Goal: Task Accomplishment & Management: Manage account settings

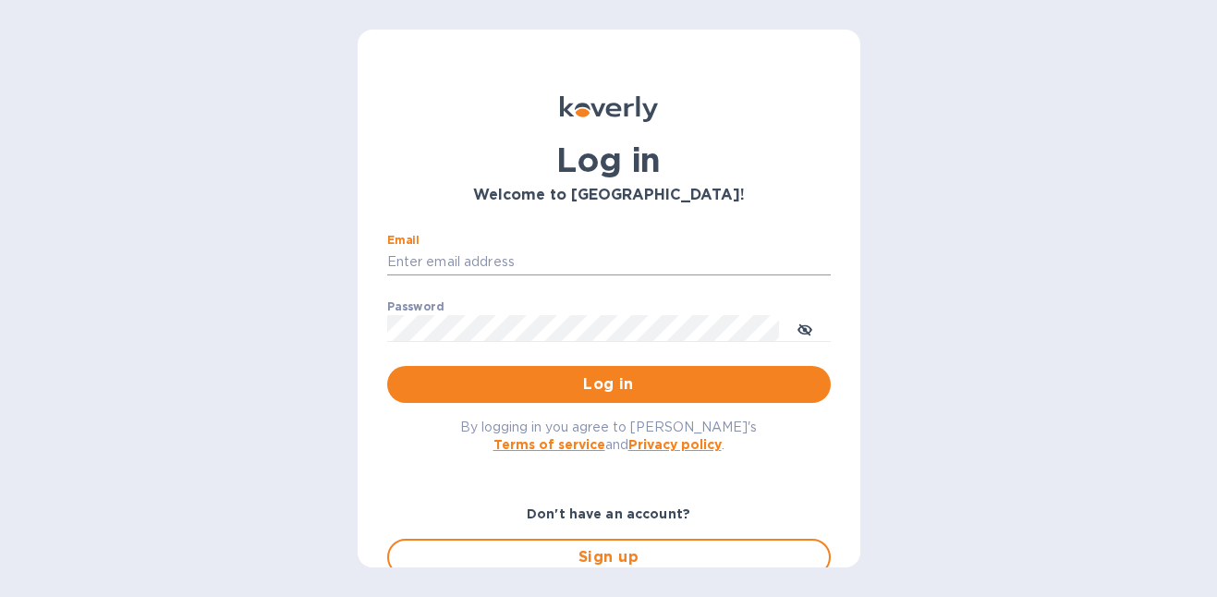
click at [629, 253] on input "Email" at bounding box center [609, 263] width 444 height 28
type input "gordon@little-peacock.com"
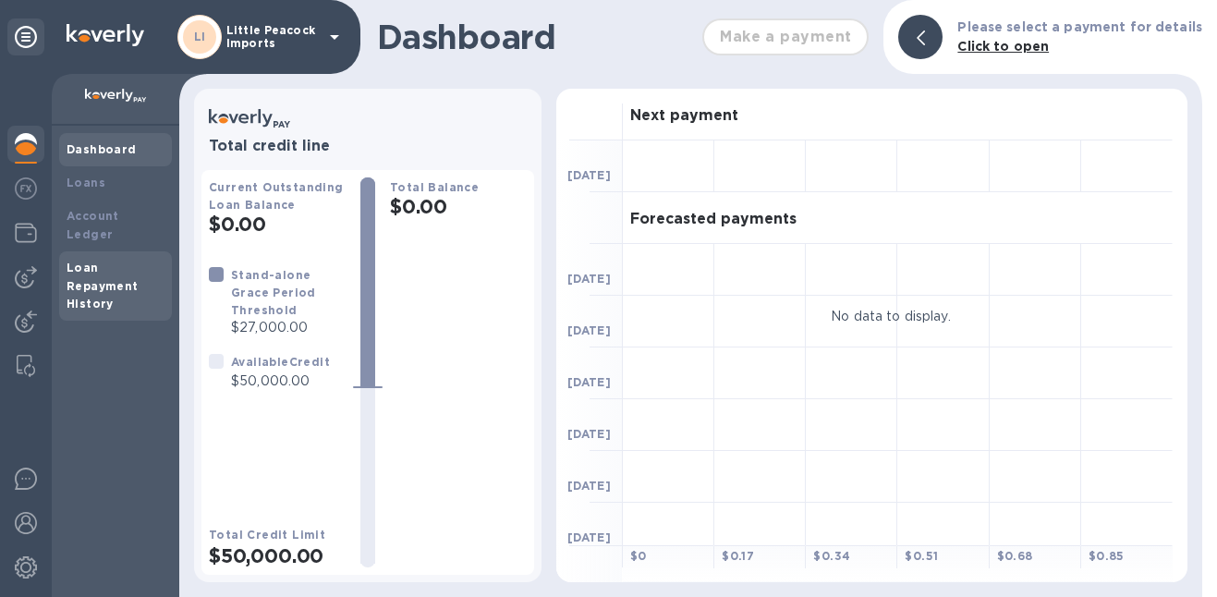
click at [83, 271] on b "Loan Repayment History" at bounding box center [103, 286] width 72 height 51
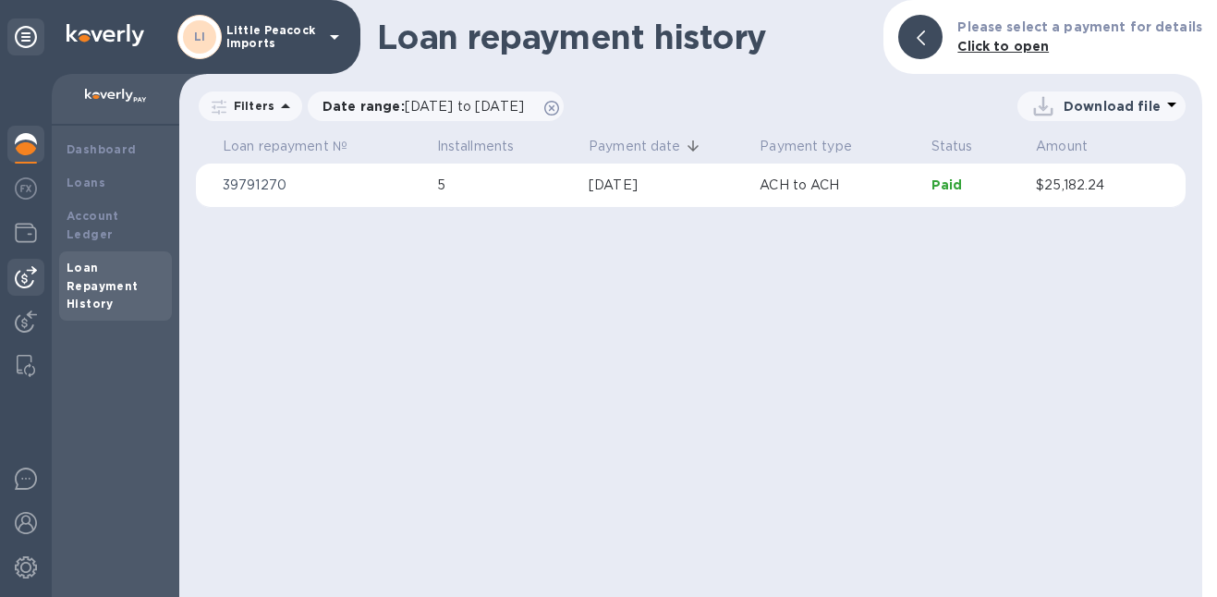
click at [41, 275] on div at bounding box center [25, 277] width 37 height 37
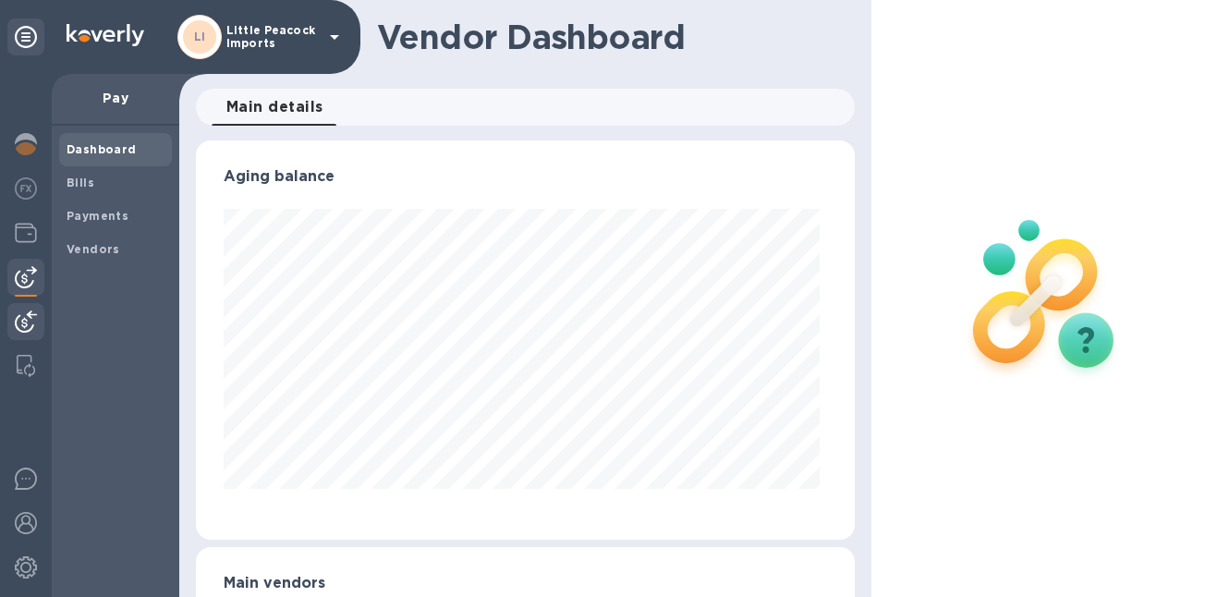
scroll to position [399, 652]
click at [22, 325] on img at bounding box center [26, 322] width 22 height 22
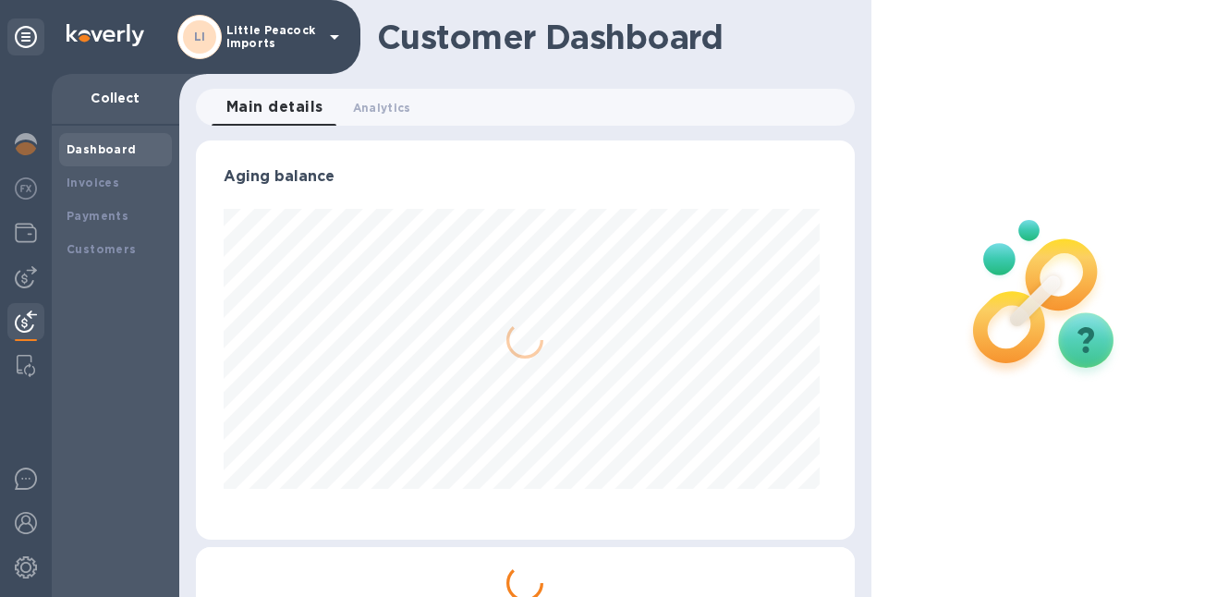
scroll to position [399, 652]
click at [90, 213] on b "Payments" at bounding box center [98, 216] width 62 height 14
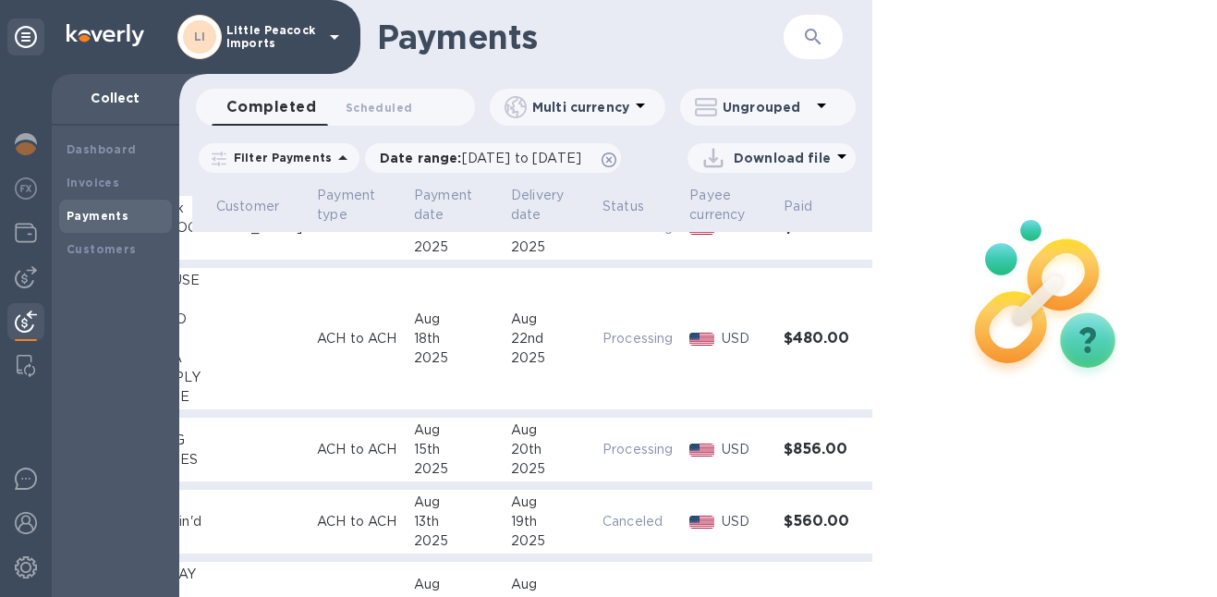
scroll to position [0, 162]
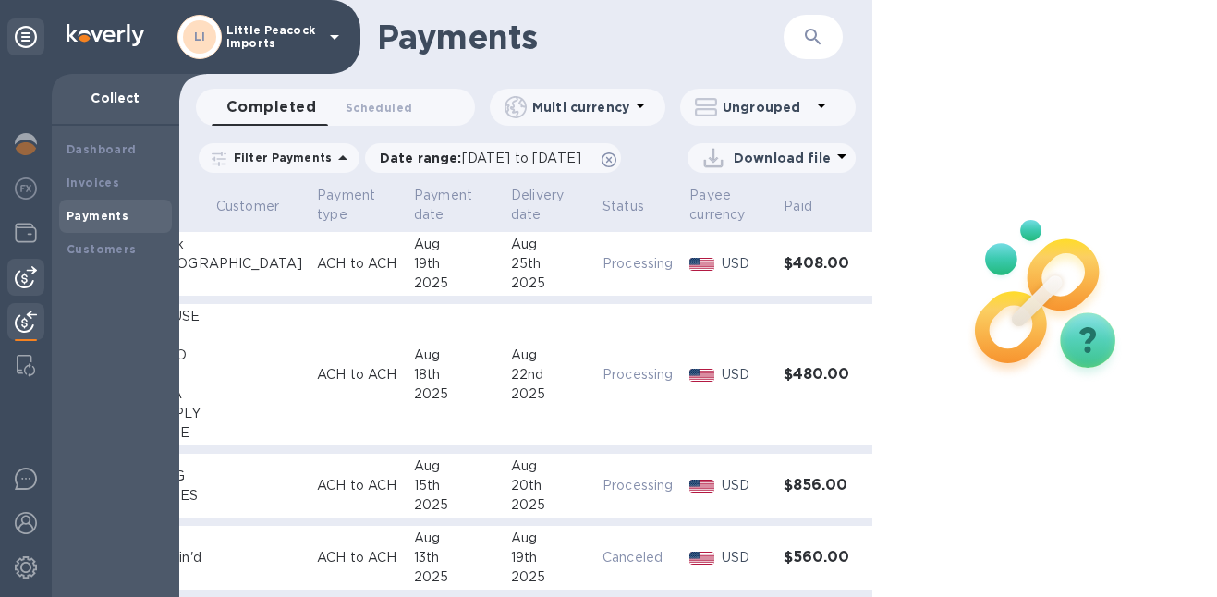
click at [23, 287] on img at bounding box center [26, 277] width 22 height 22
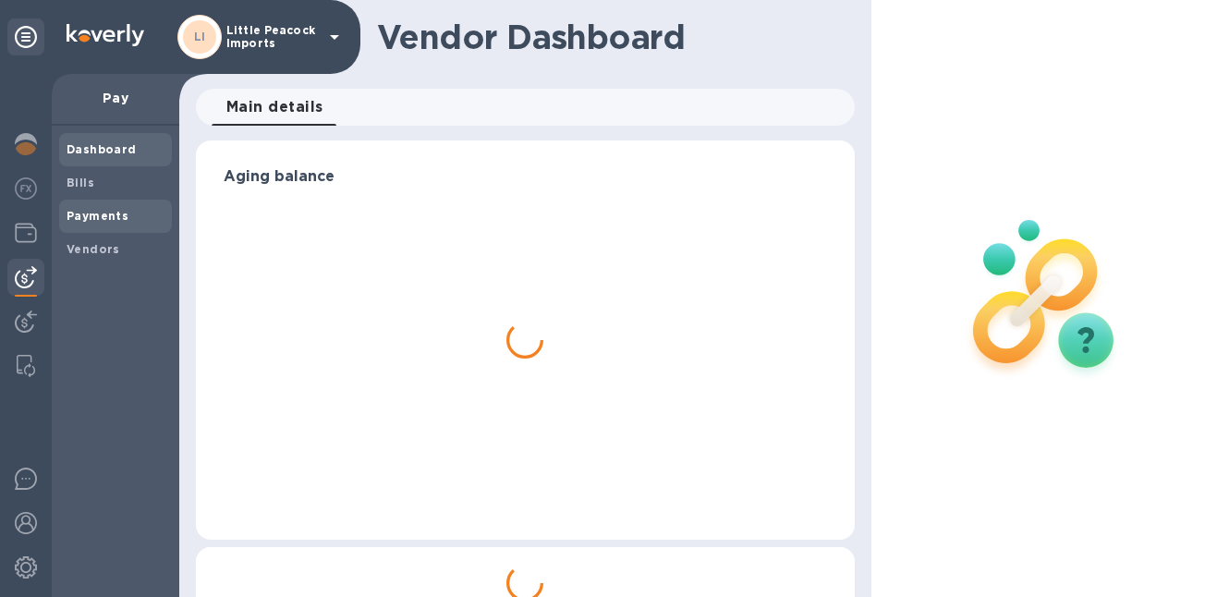
click at [99, 217] on b "Payments" at bounding box center [98, 216] width 62 height 14
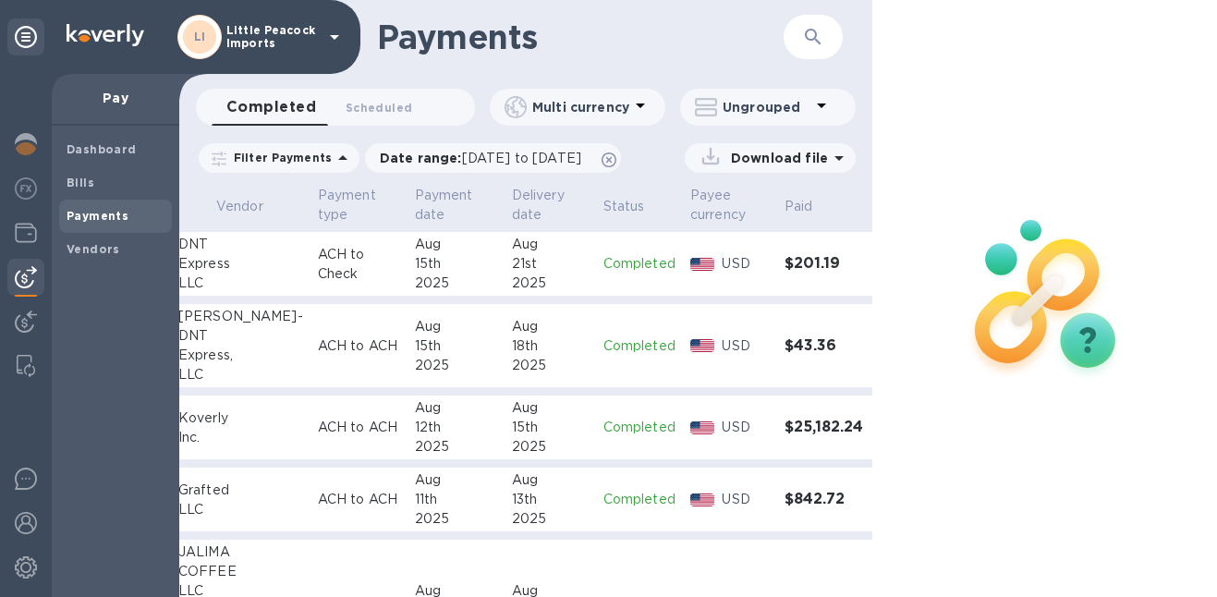
scroll to position [15, 135]
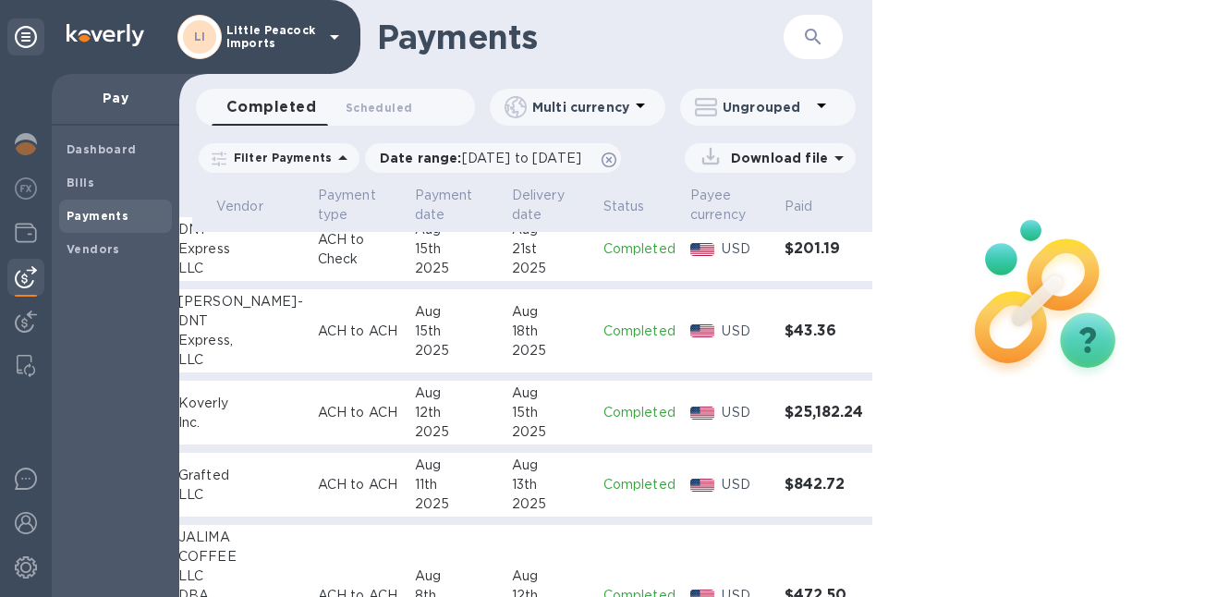
click at [729, 399] on div "USD" at bounding box center [745, 412] width 55 height 27
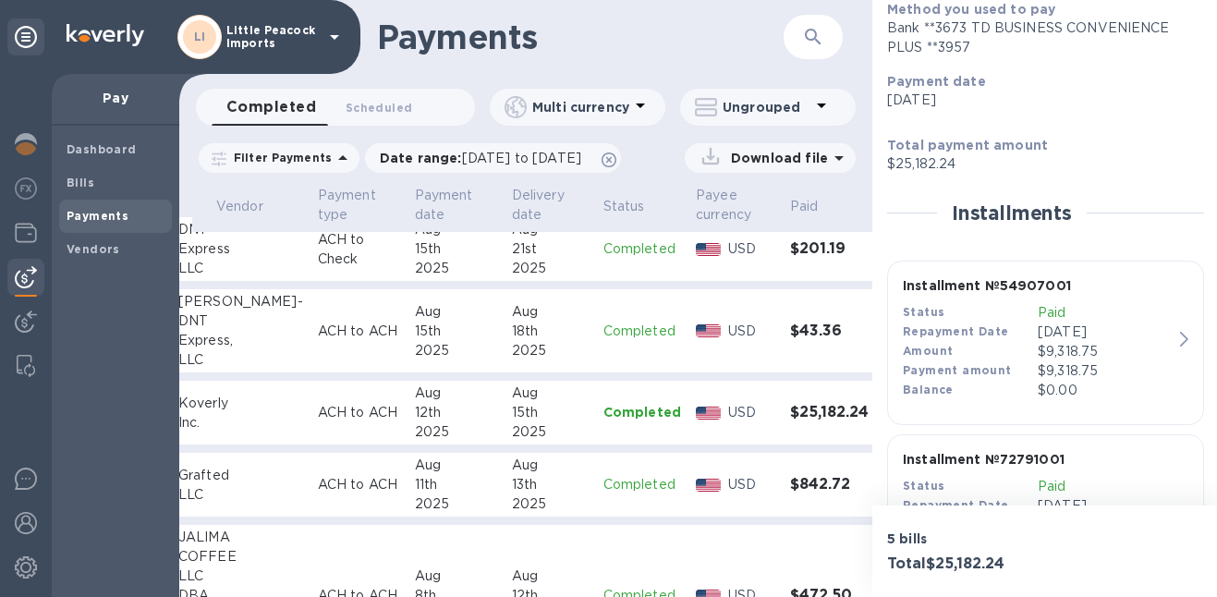
scroll to position [361, 0]
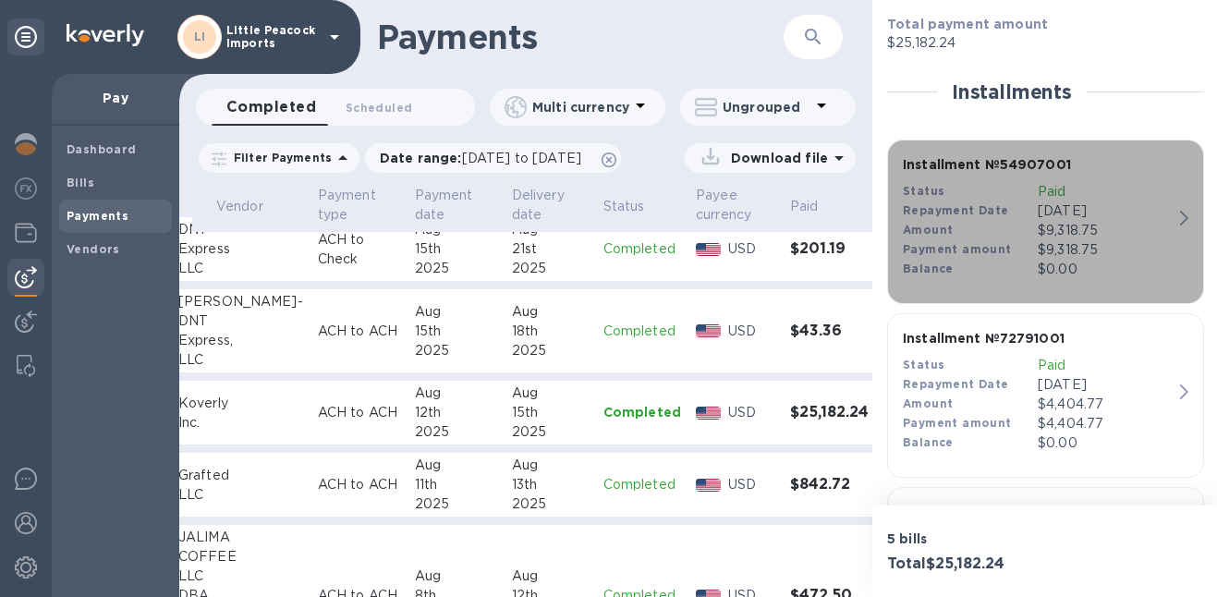
click at [1159, 233] on div "$9,318.75" at bounding box center [1105, 230] width 135 height 19
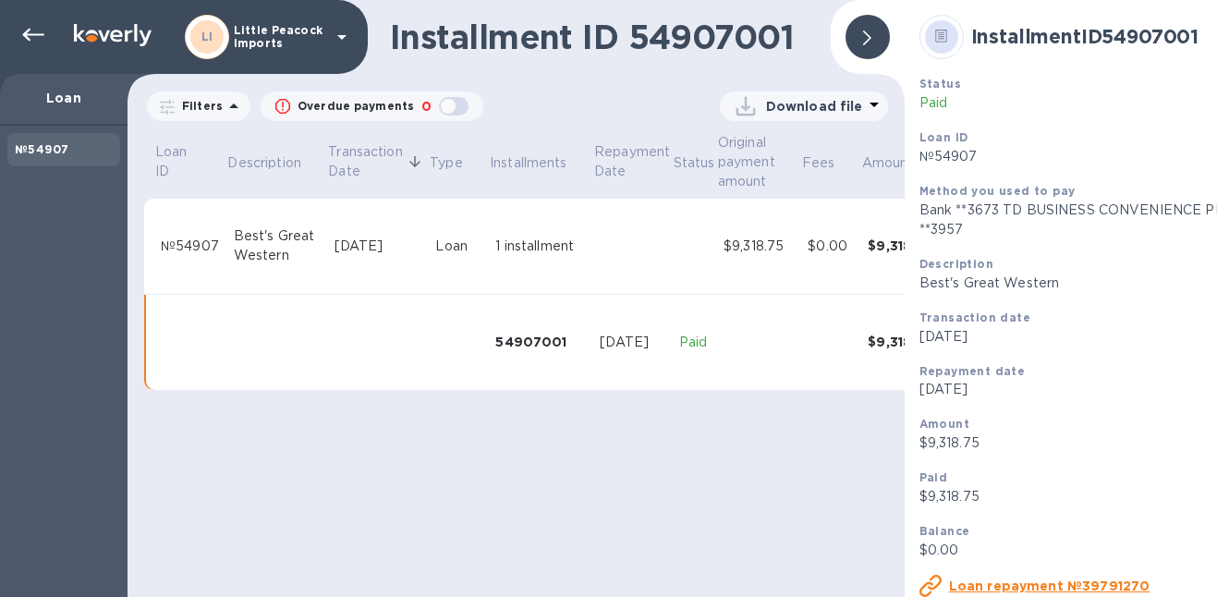
scroll to position [18, 0]
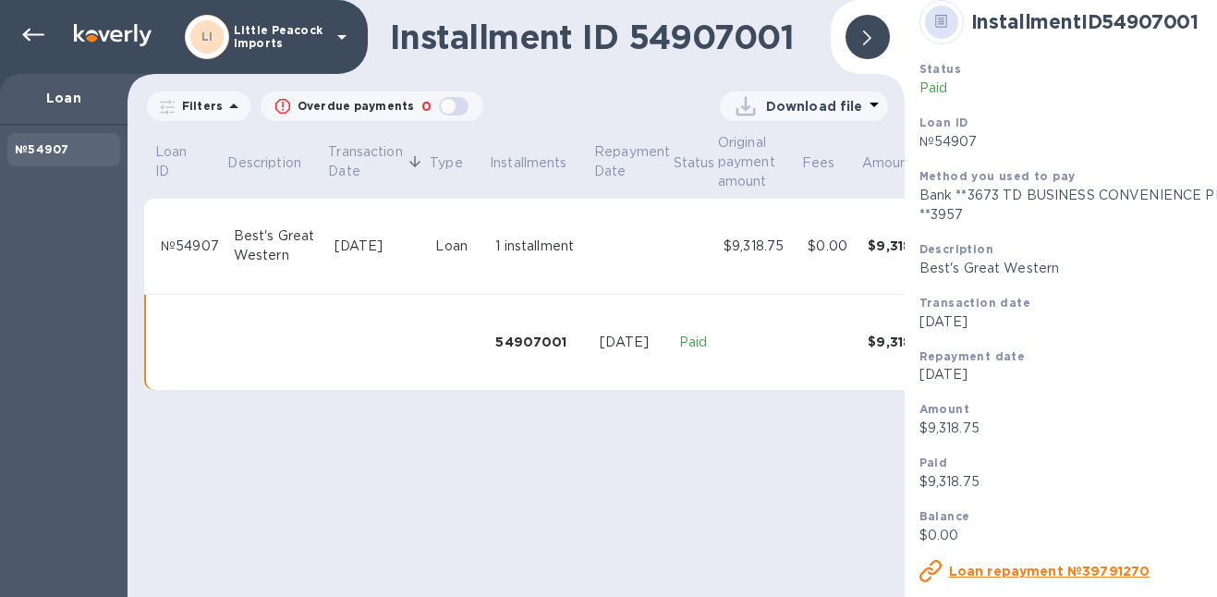
click at [870, 53] on div at bounding box center [868, 37] width 44 height 44
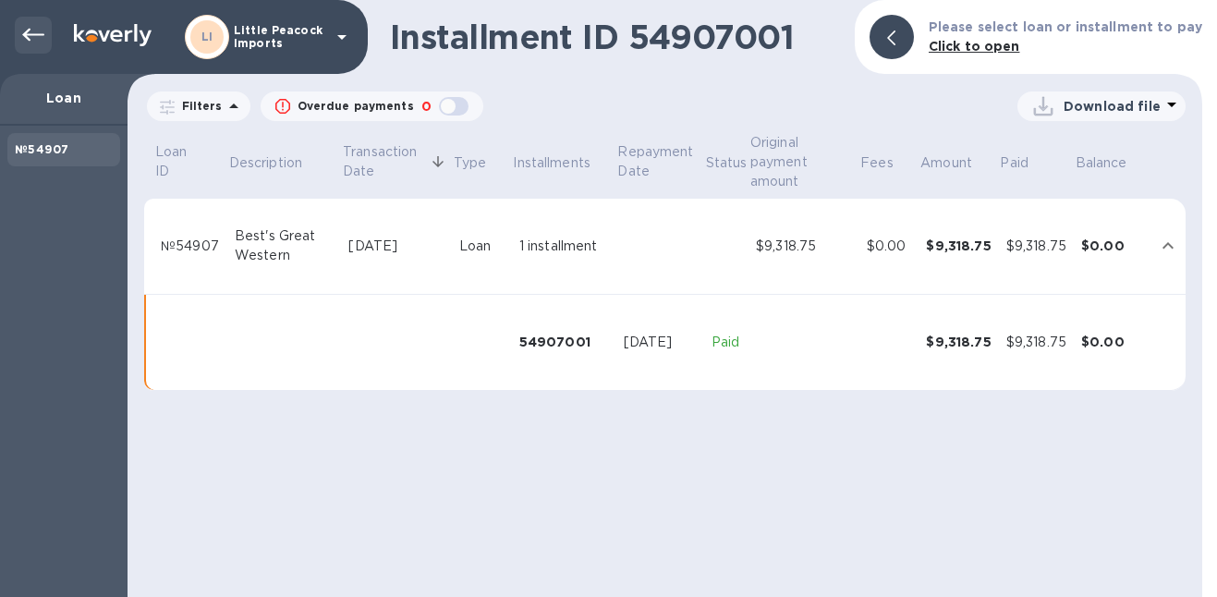
click at [27, 37] on icon at bounding box center [33, 35] width 22 height 13
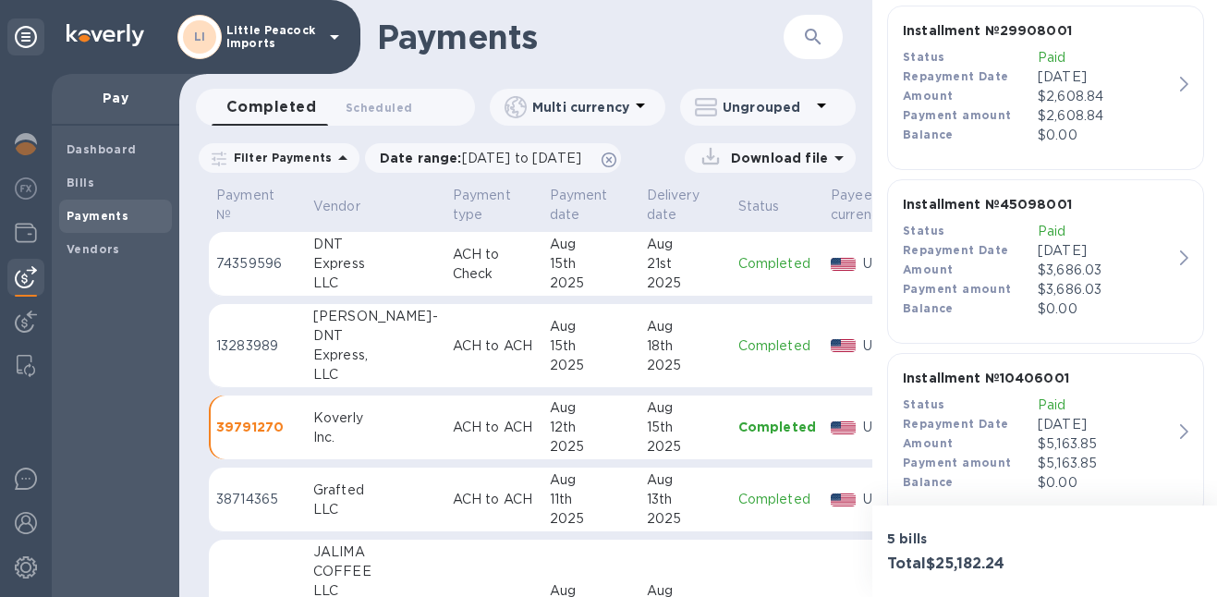
scroll to position [878, 0]
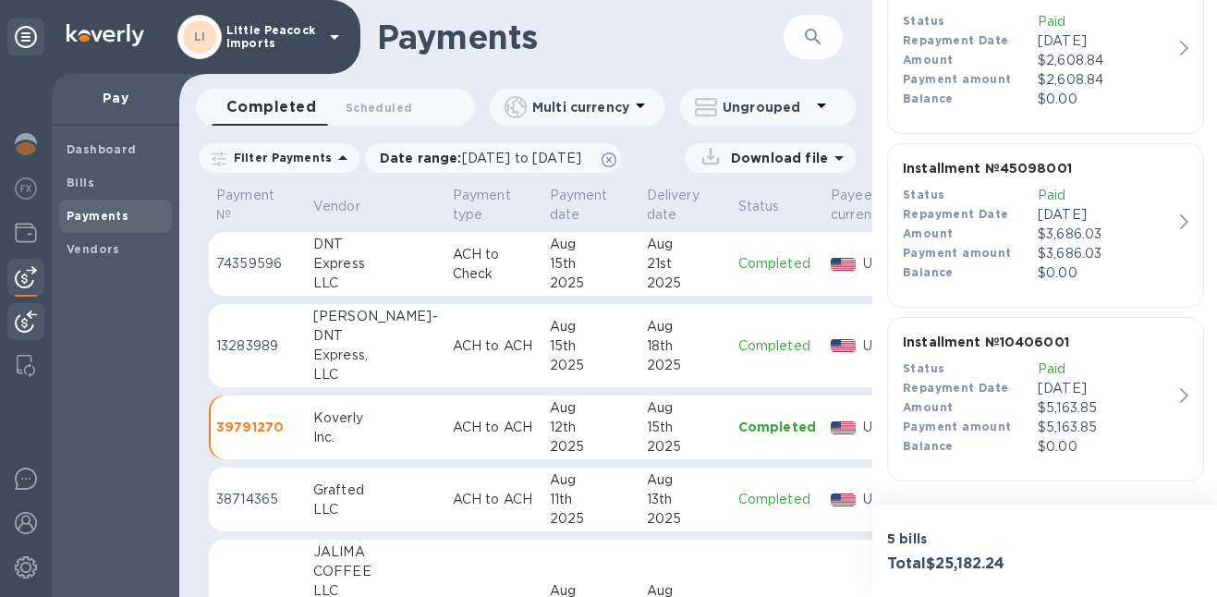
click at [27, 322] on img at bounding box center [26, 322] width 22 height 22
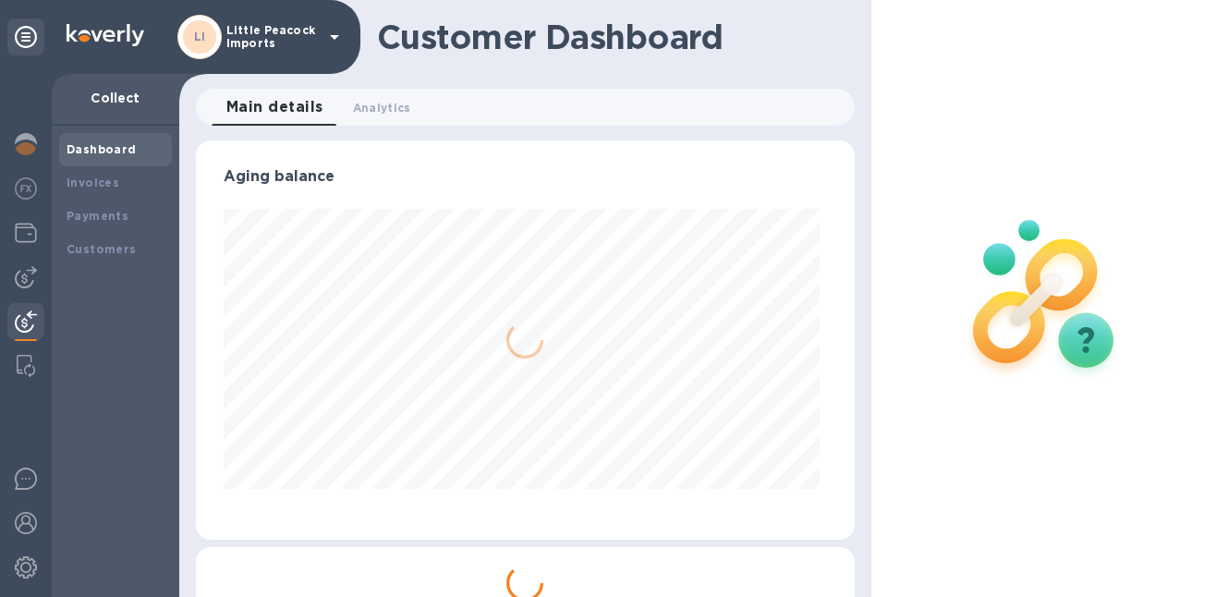
scroll to position [399, 652]
click at [91, 179] on b "Invoices" at bounding box center [93, 183] width 53 height 14
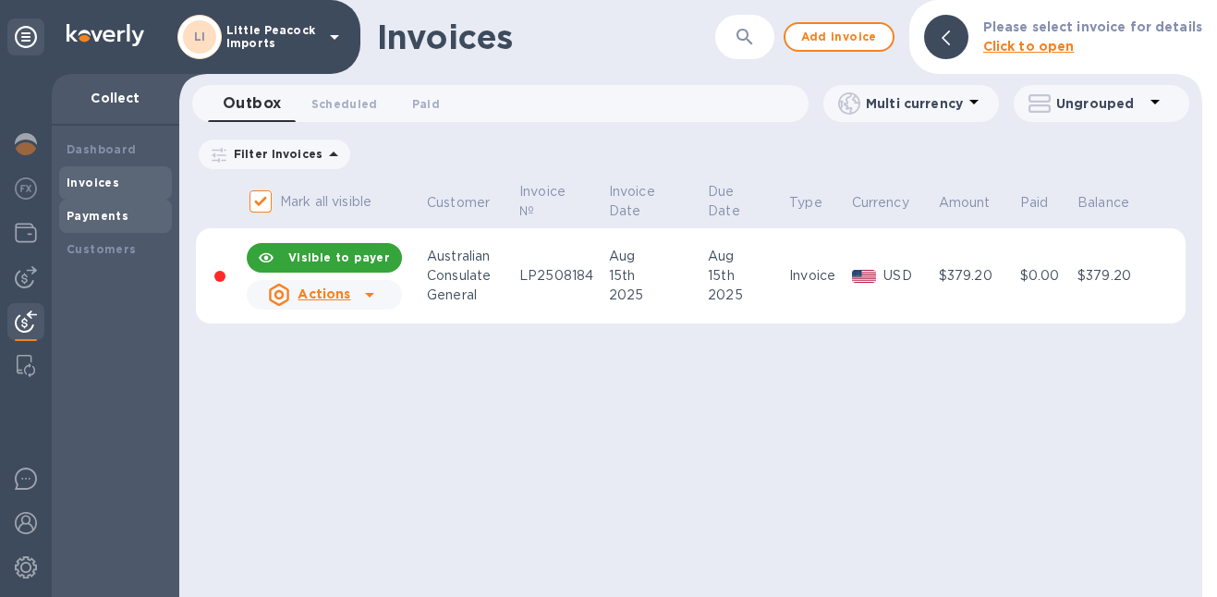
click at [109, 214] on b "Payments" at bounding box center [98, 216] width 62 height 14
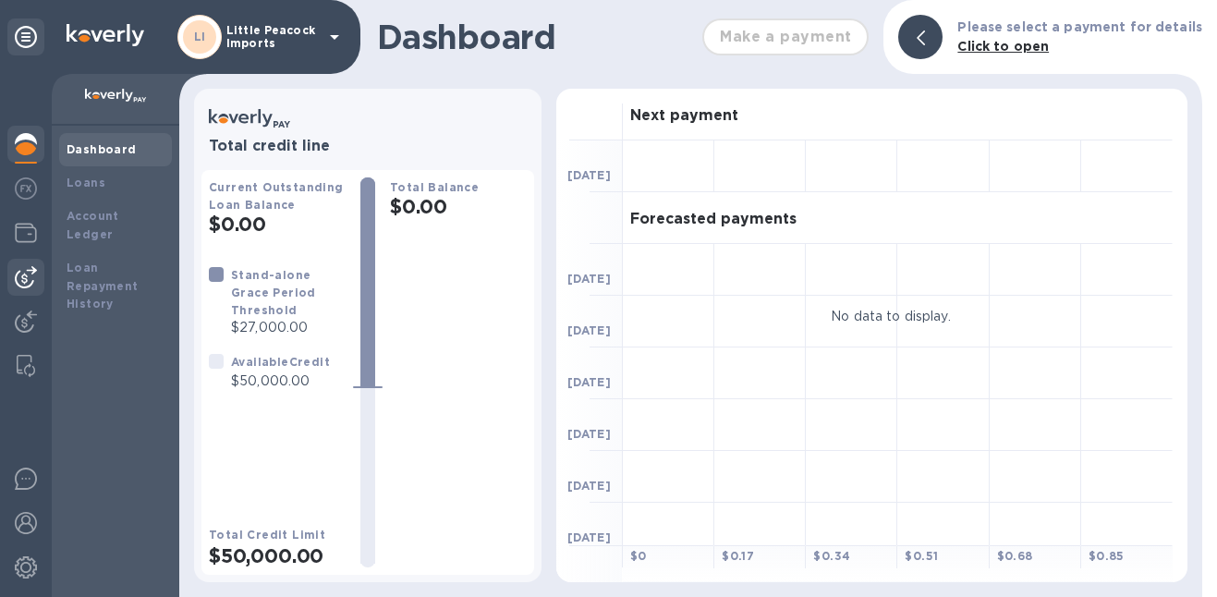
click at [26, 274] on img at bounding box center [26, 277] width 22 height 22
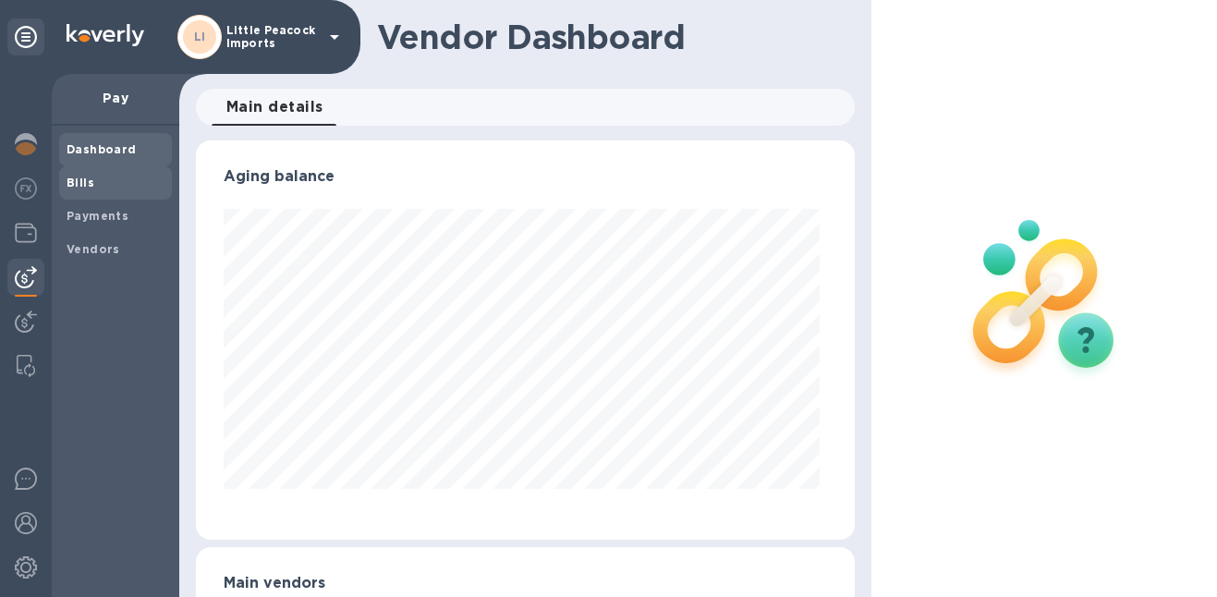
click at [82, 185] on b "Bills" at bounding box center [81, 183] width 28 height 14
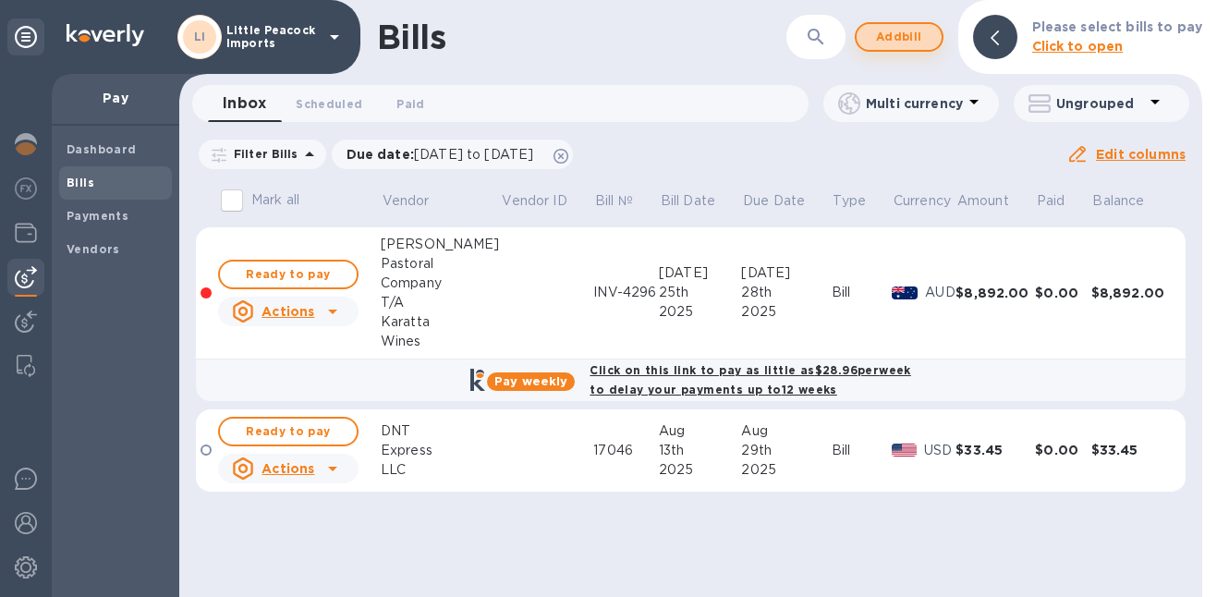
click at [899, 41] on span "Add bill" at bounding box center [899, 37] width 55 height 22
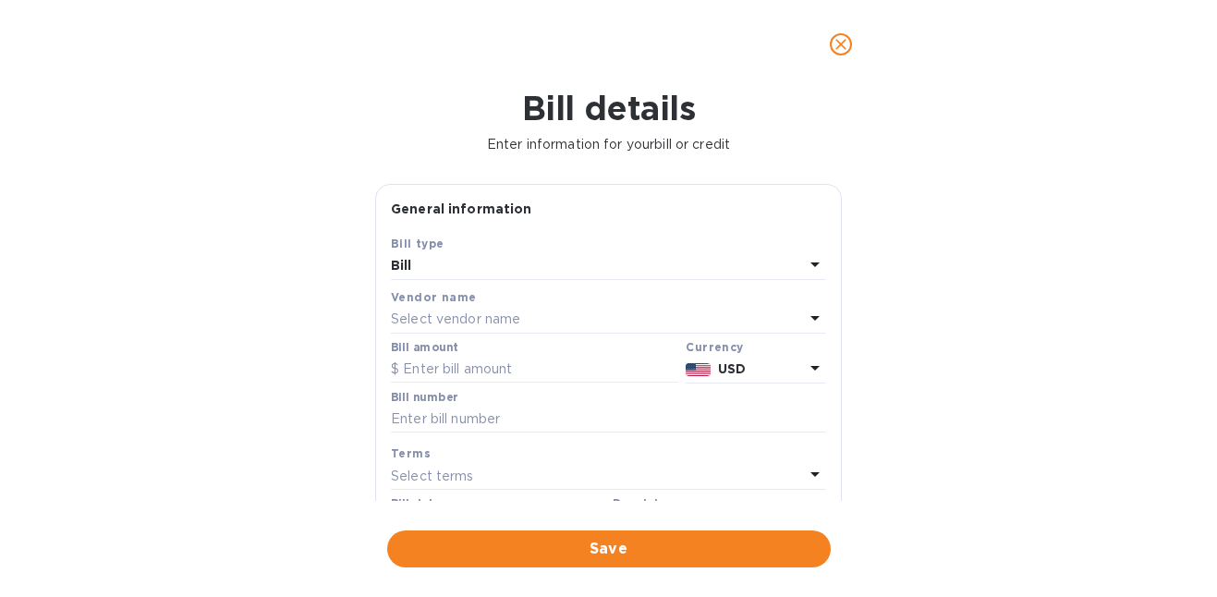
click at [463, 324] on p "Select vendor name" at bounding box center [455, 319] width 129 height 19
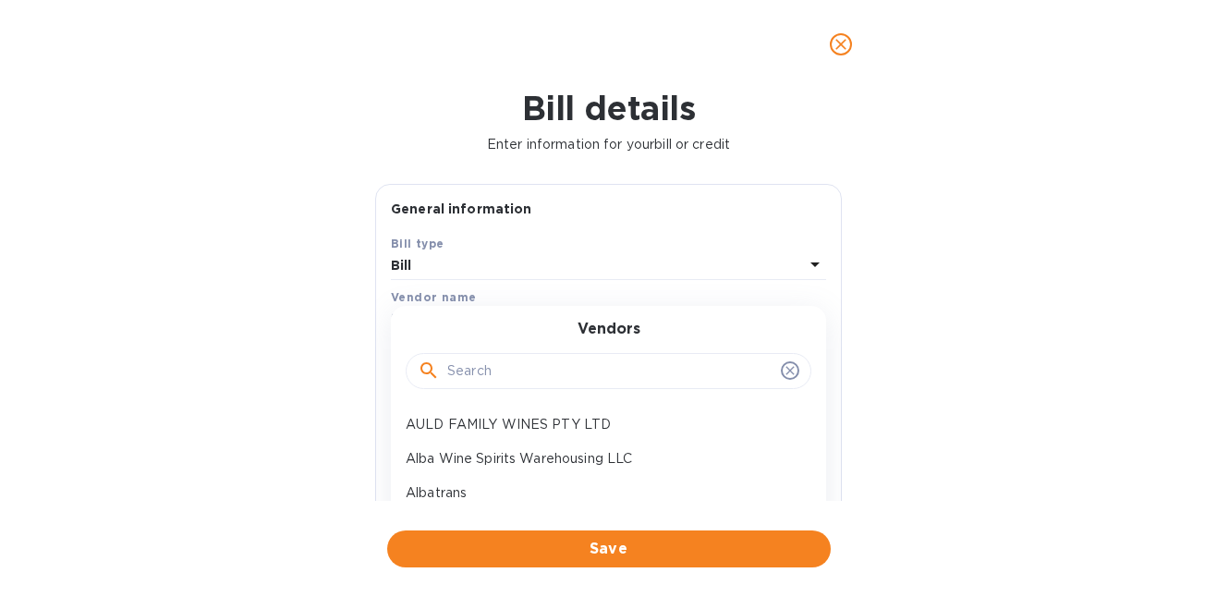
click at [504, 366] on input "text" at bounding box center [610, 372] width 326 height 28
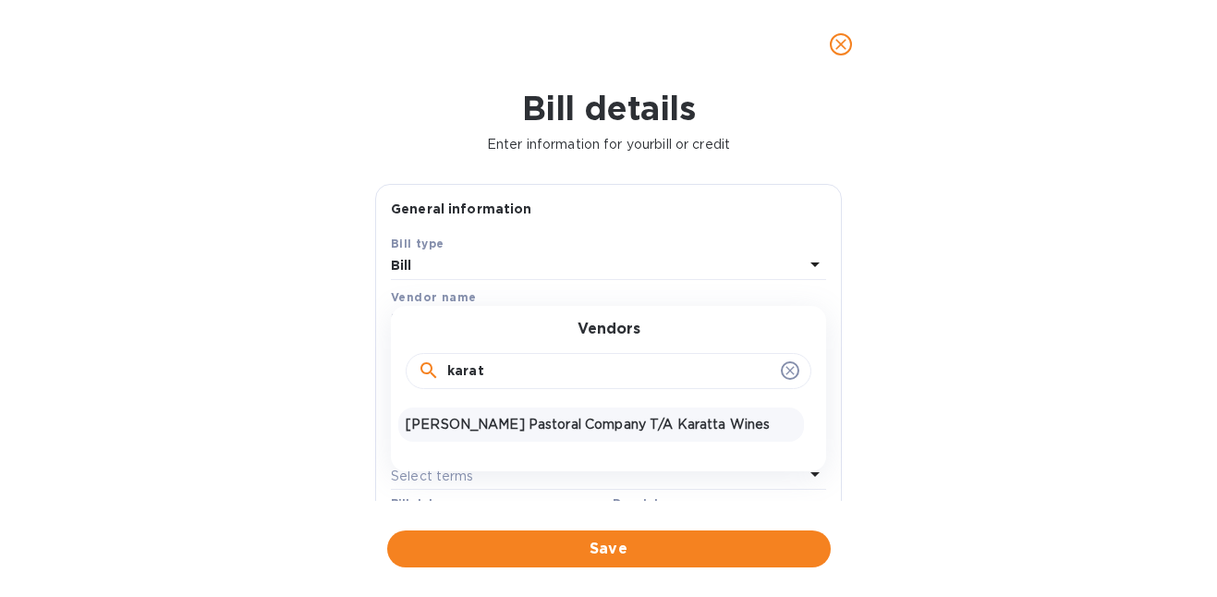
type input "karat"
click at [492, 428] on p "[PERSON_NAME] Pastoral Company T/A Karatta Wines" at bounding box center [601, 424] width 391 height 19
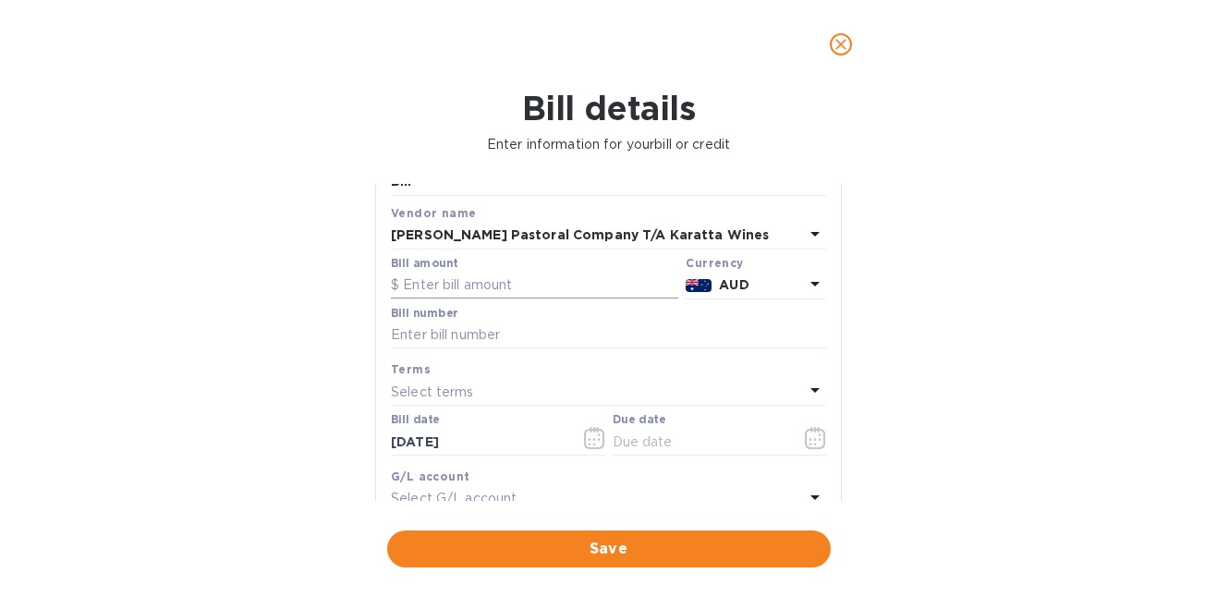
scroll to position [119, 0]
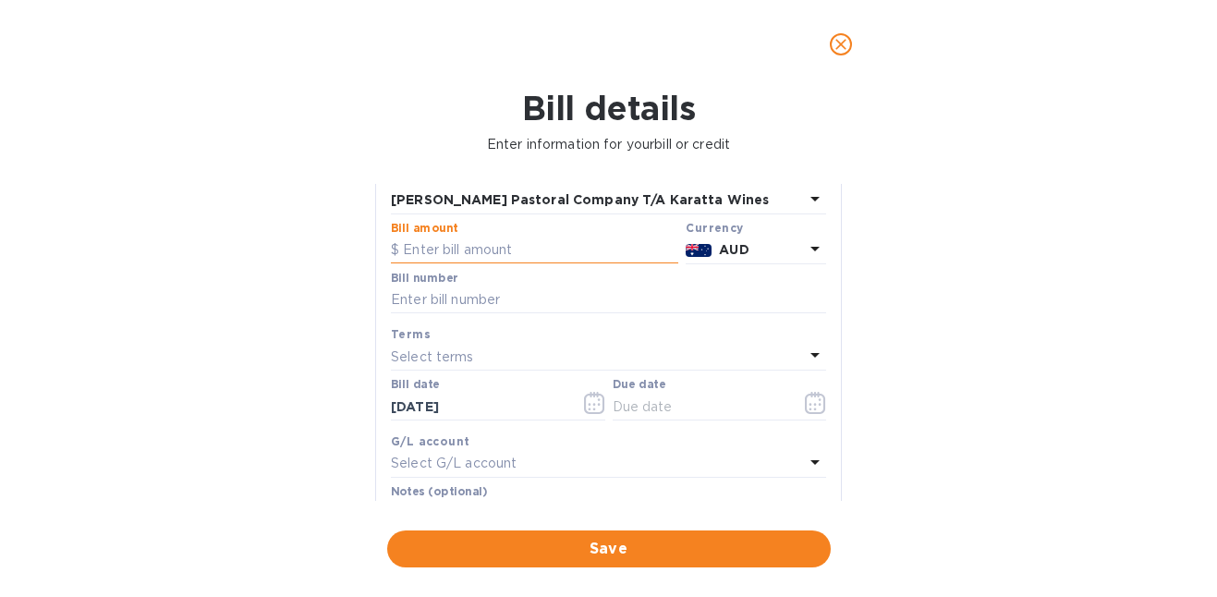
click at [525, 245] on input "text" at bounding box center [535, 251] width 288 height 28
click at [488, 246] on input "1,248,938" at bounding box center [540, 251] width 275 height 28
type input "12,489.39"
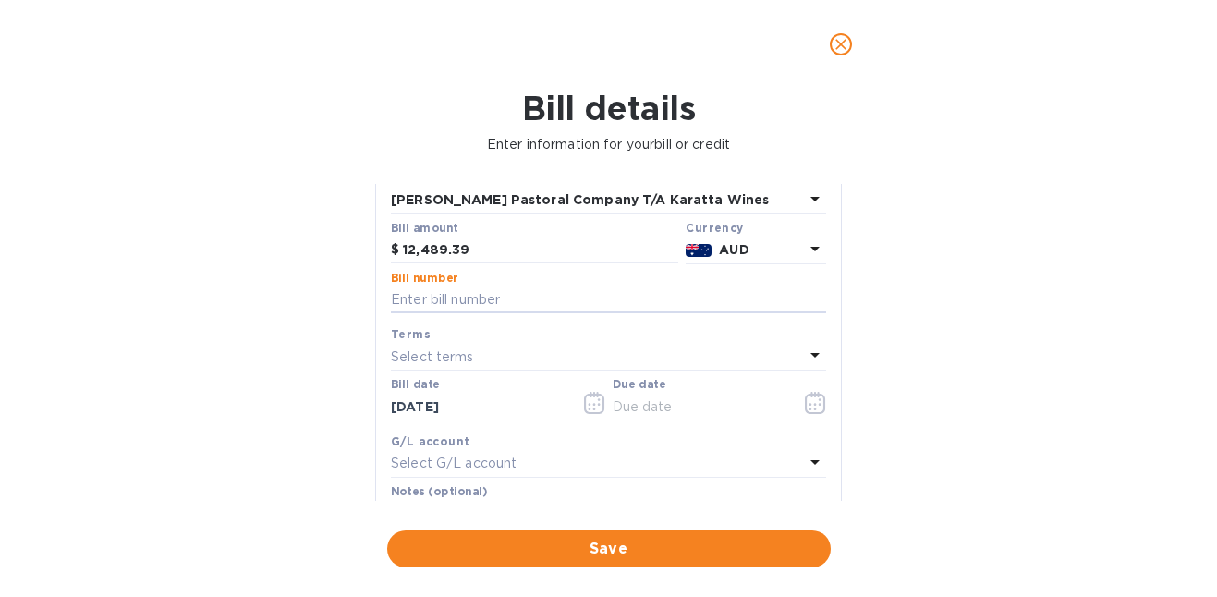
paste input "12,489.39"
type input "12,489.39"
paste input "9203"
type input "9203 + CM1569"
click at [826, 412] on button "button" at bounding box center [815, 403] width 43 height 44
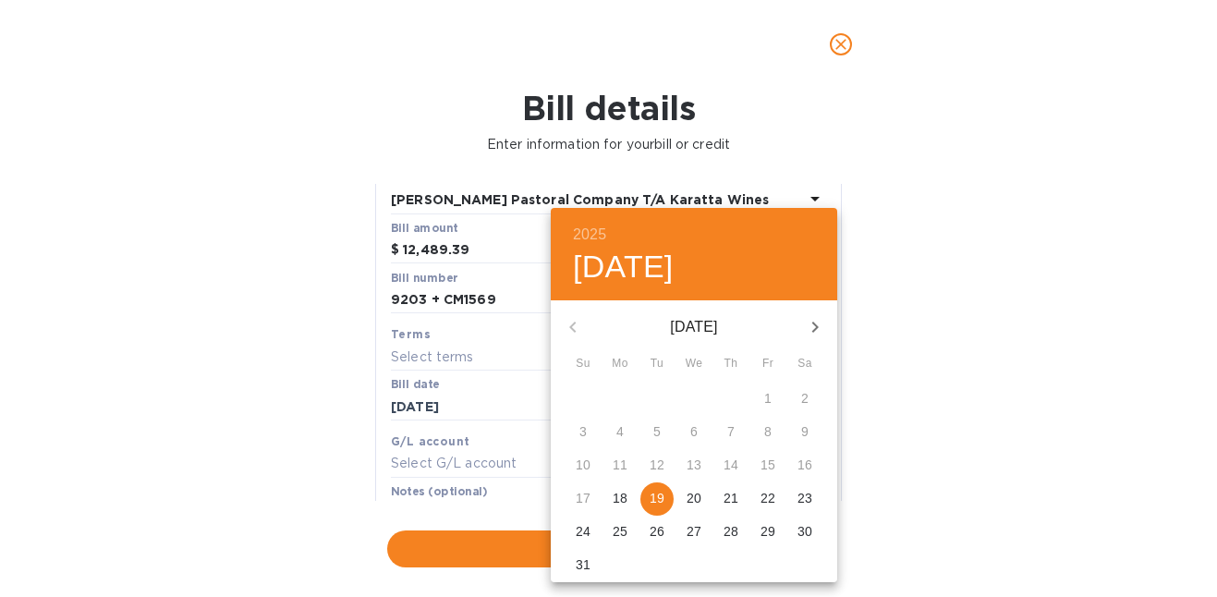
click at [618, 498] on p "18" at bounding box center [620, 498] width 15 height 18
type input "[DATE]"
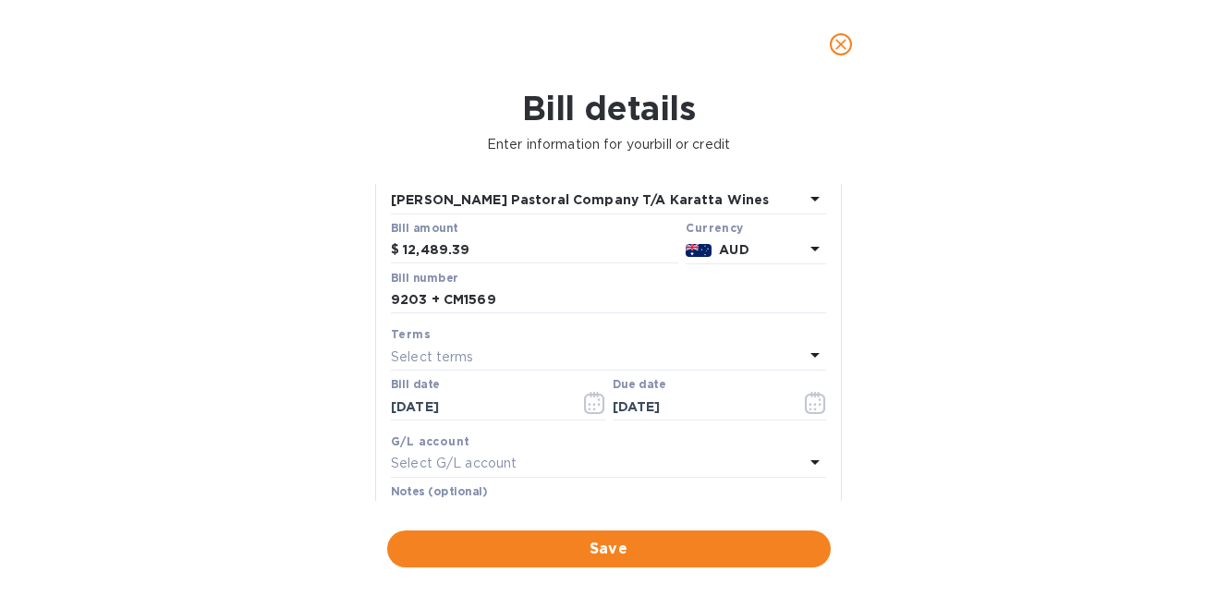
click at [795, 254] on p "AUD" at bounding box center [761, 249] width 85 height 19
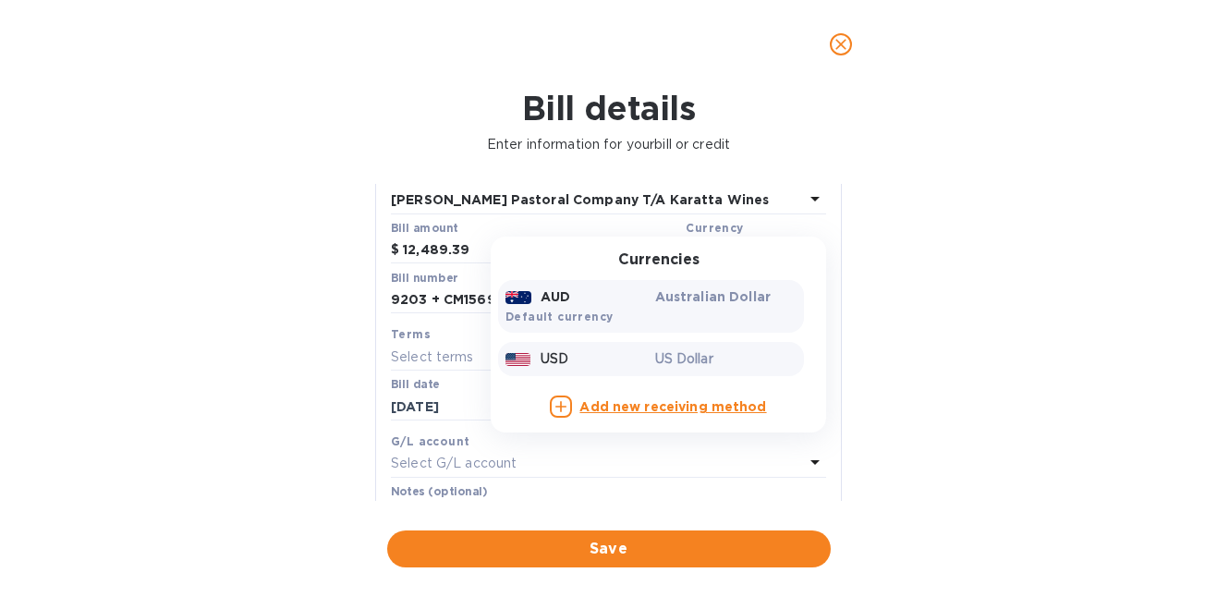
click at [707, 354] on p "US Dollar" at bounding box center [726, 358] width 142 height 19
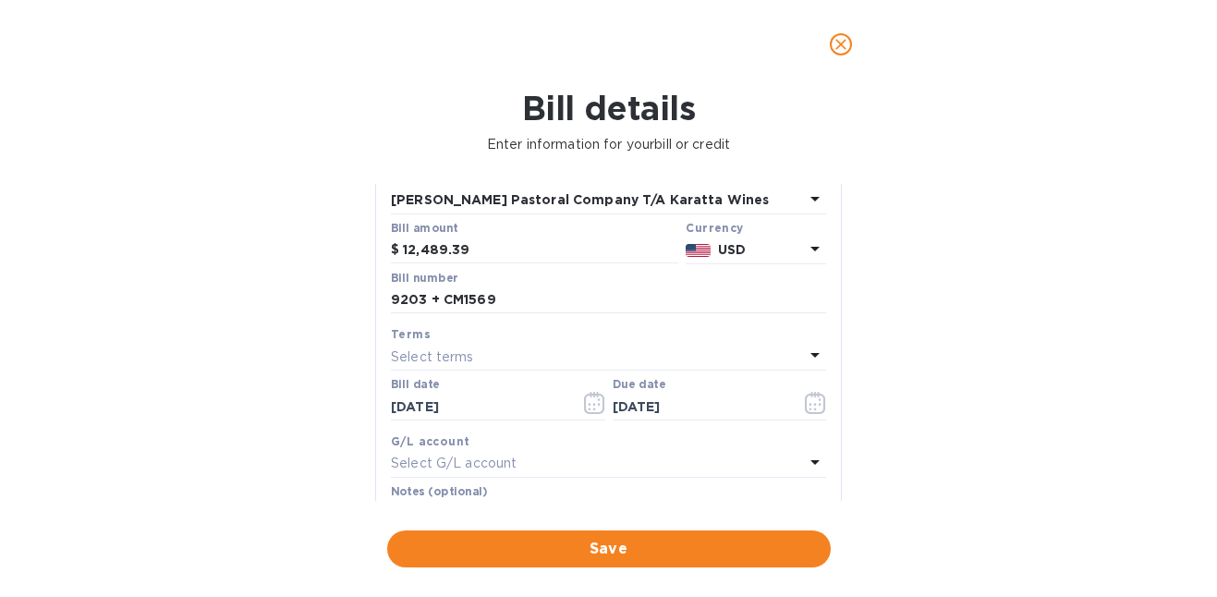
scroll to position [0, 0]
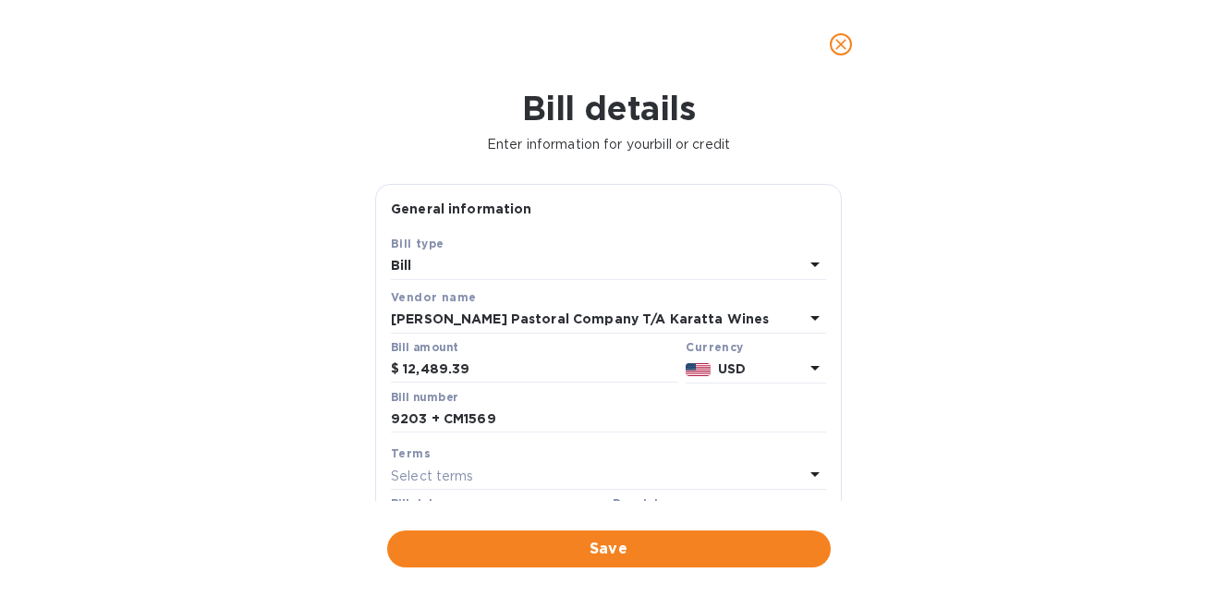
click at [656, 322] on b "[PERSON_NAME] Pastoral Company T/A Karatta Wines" at bounding box center [580, 319] width 378 height 15
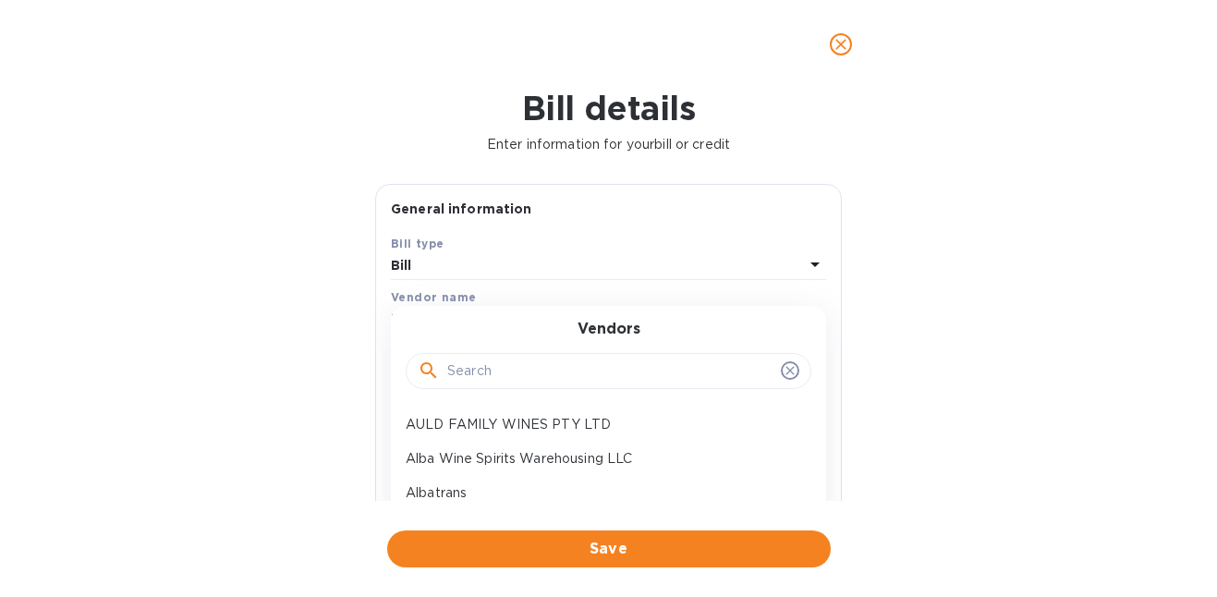
click at [557, 373] on input "text" at bounding box center [610, 372] width 326 height 28
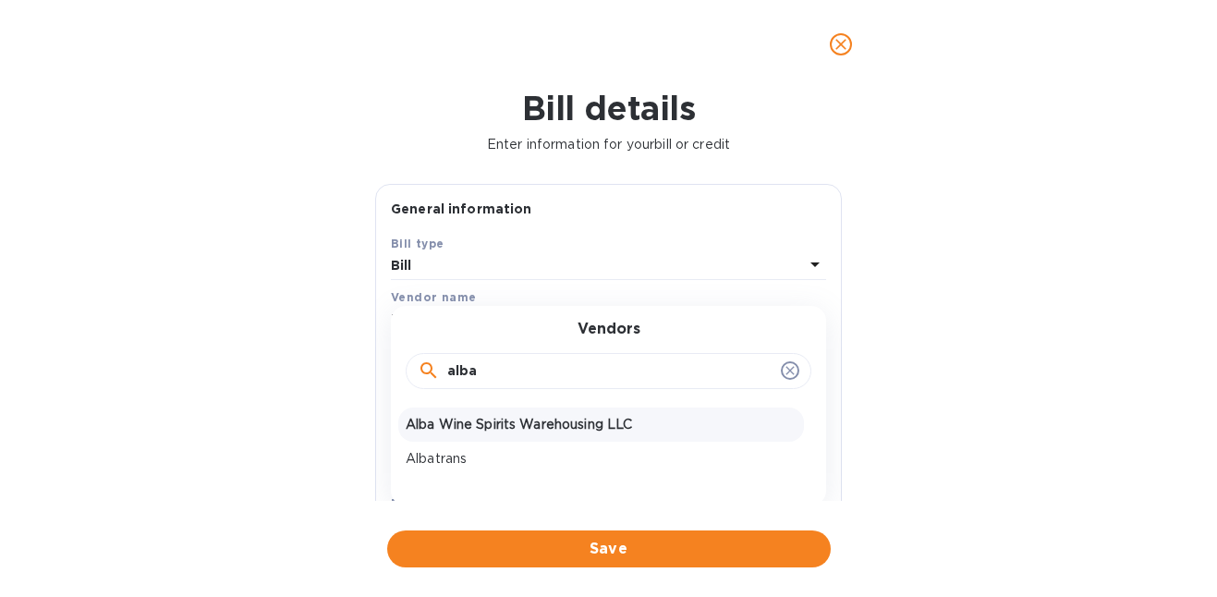
type input "alba"
click at [545, 426] on p "Alba Wine Spirits Warehousing LLC" at bounding box center [601, 424] width 391 height 19
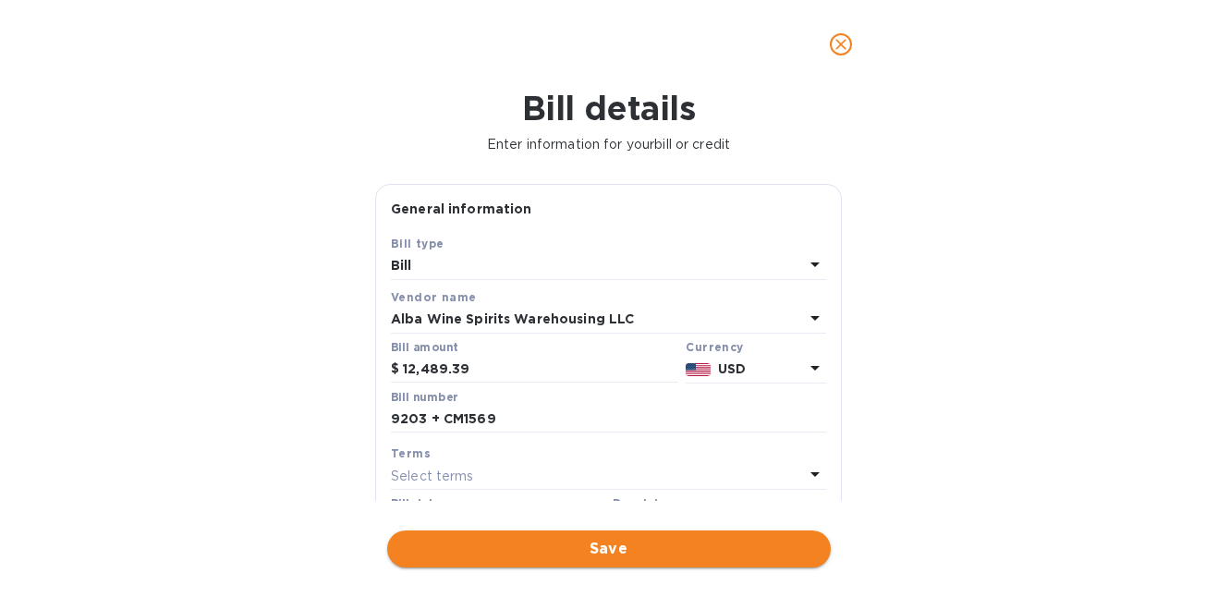
click at [622, 544] on span "Save" at bounding box center [609, 549] width 414 height 22
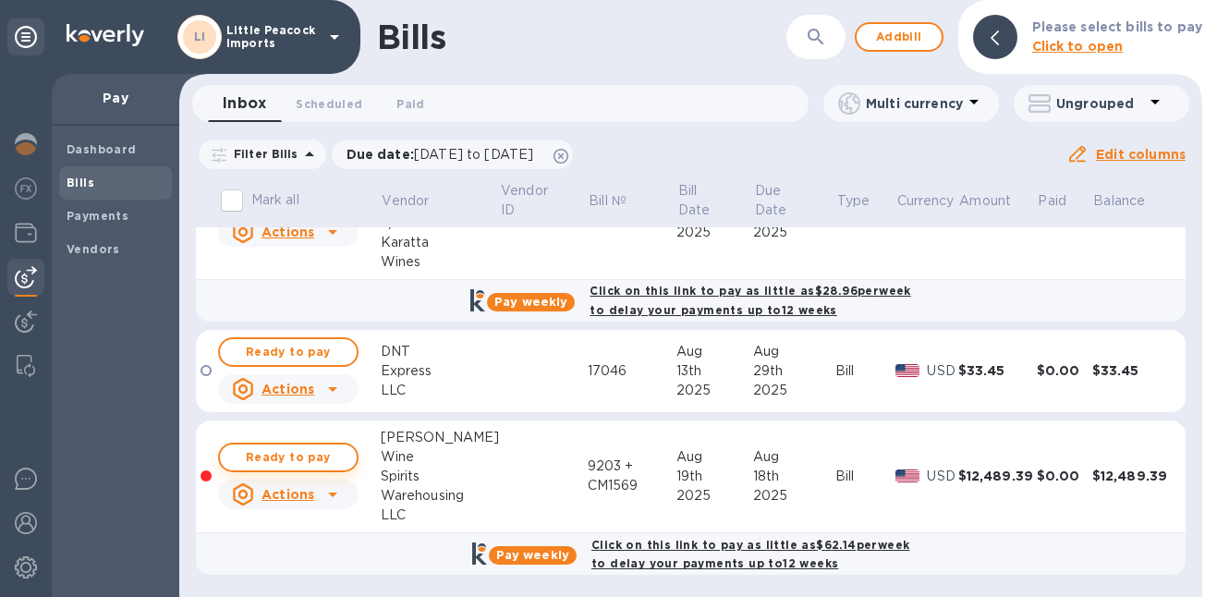
scroll to position [80, 0]
click at [321, 454] on span "Ready to pay" at bounding box center [288, 457] width 107 height 22
click at [302, 461] on span "Ready to pay" at bounding box center [288, 457] width 107 height 22
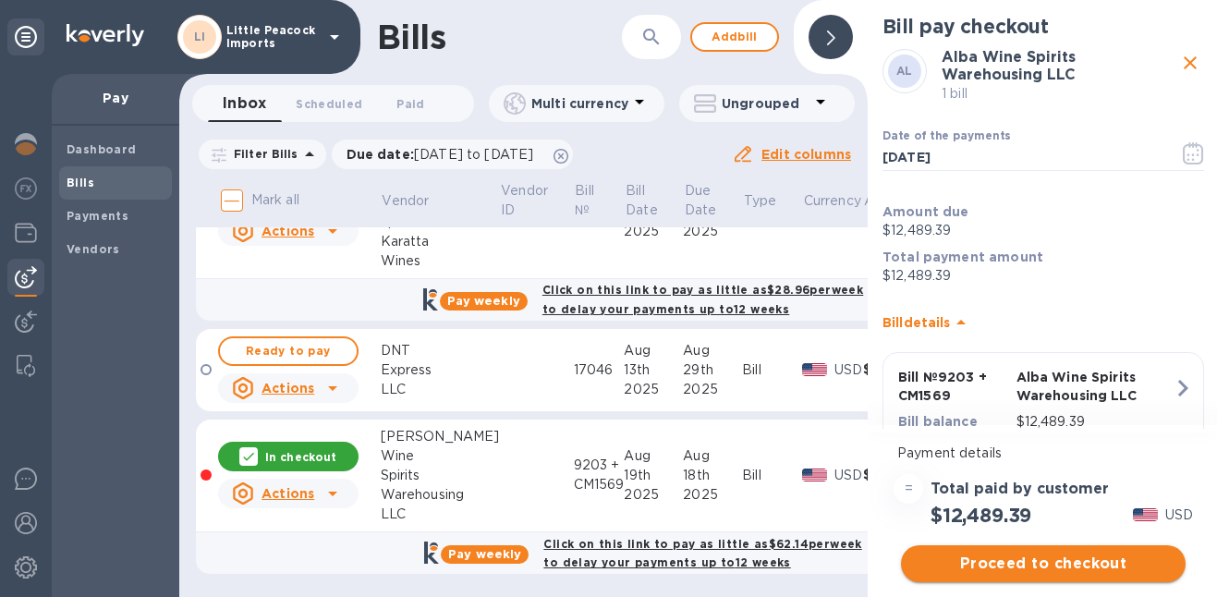
click at [1082, 569] on span "Proceed to checkout" at bounding box center [1043, 564] width 255 height 22
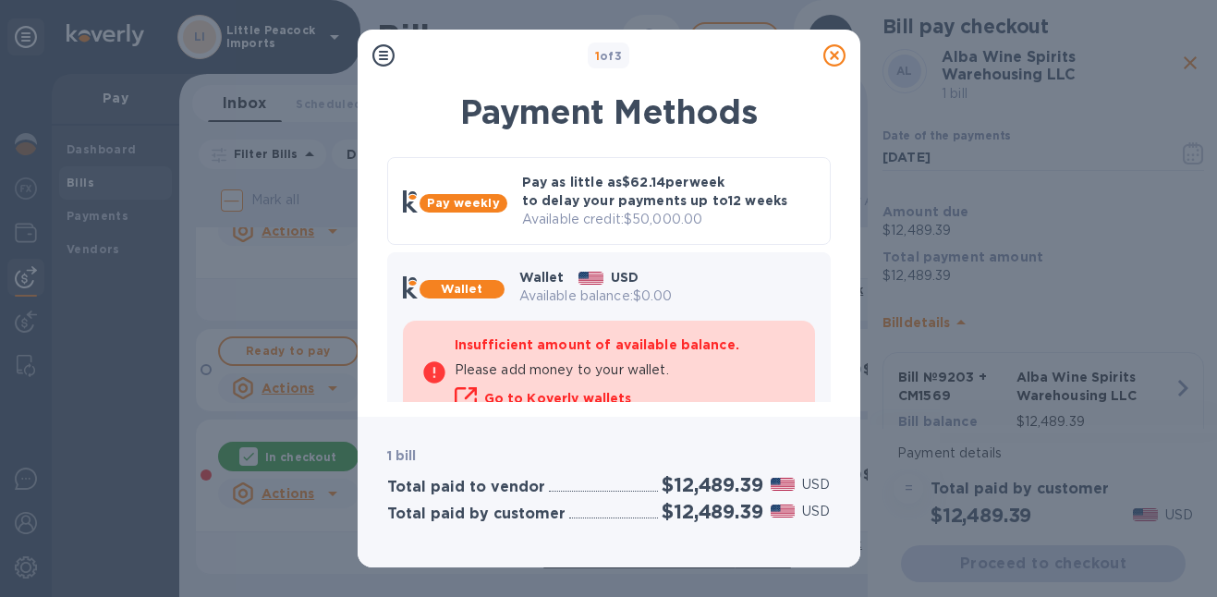
scroll to position [200, 0]
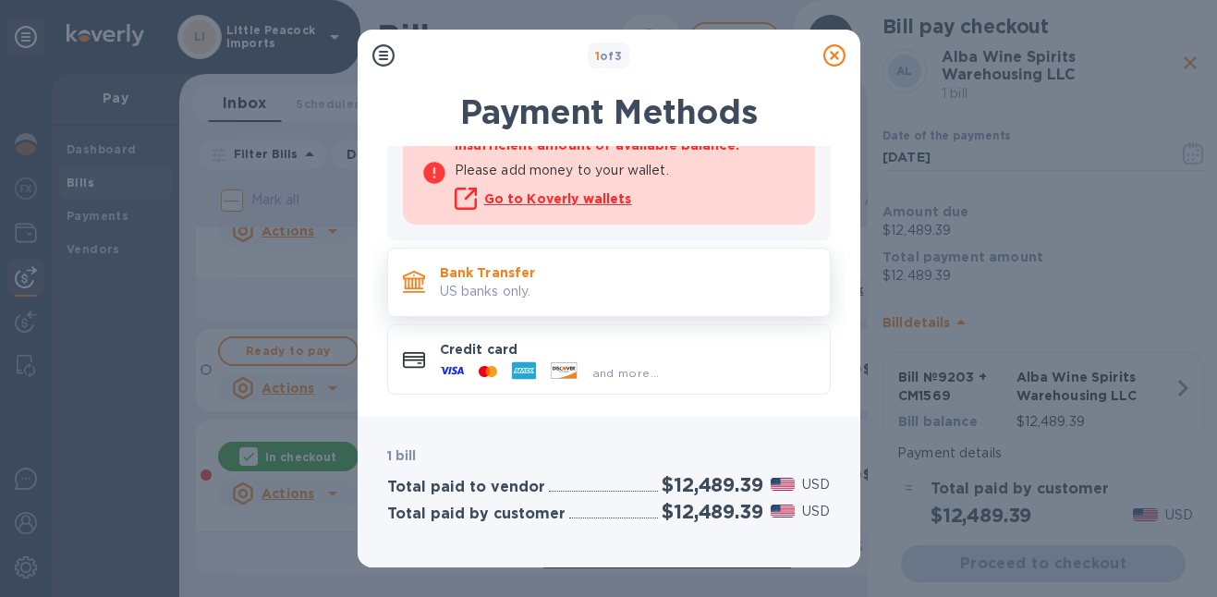
click at [660, 295] on p "US banks only." at bounding box center [627, 291] width 375 height 19
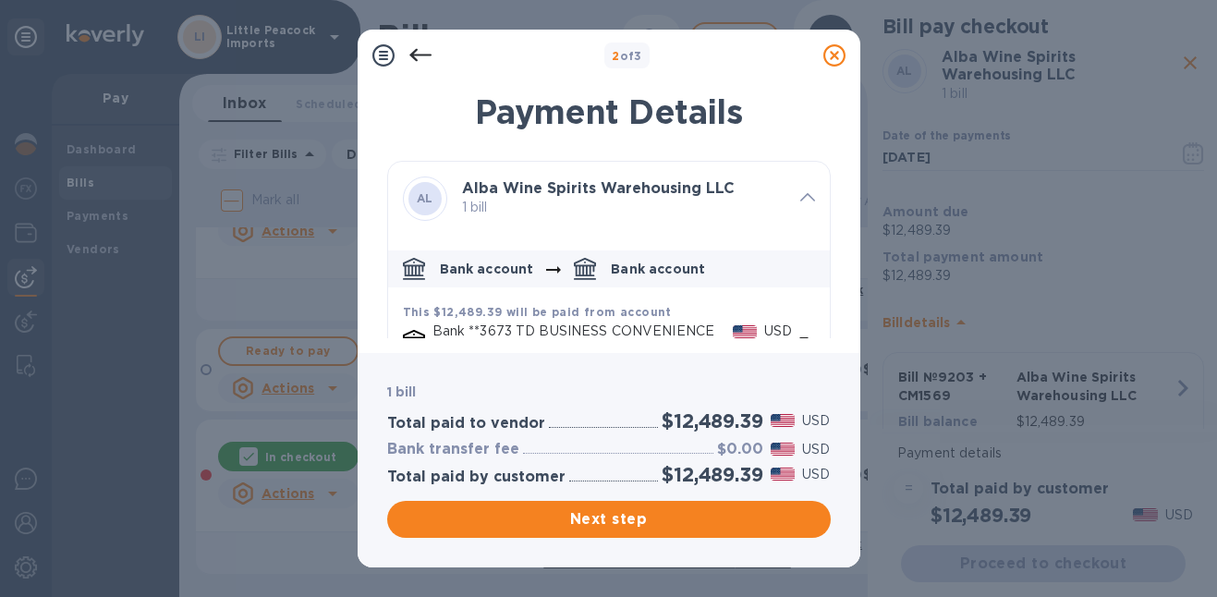
scroll to position [132, 0]
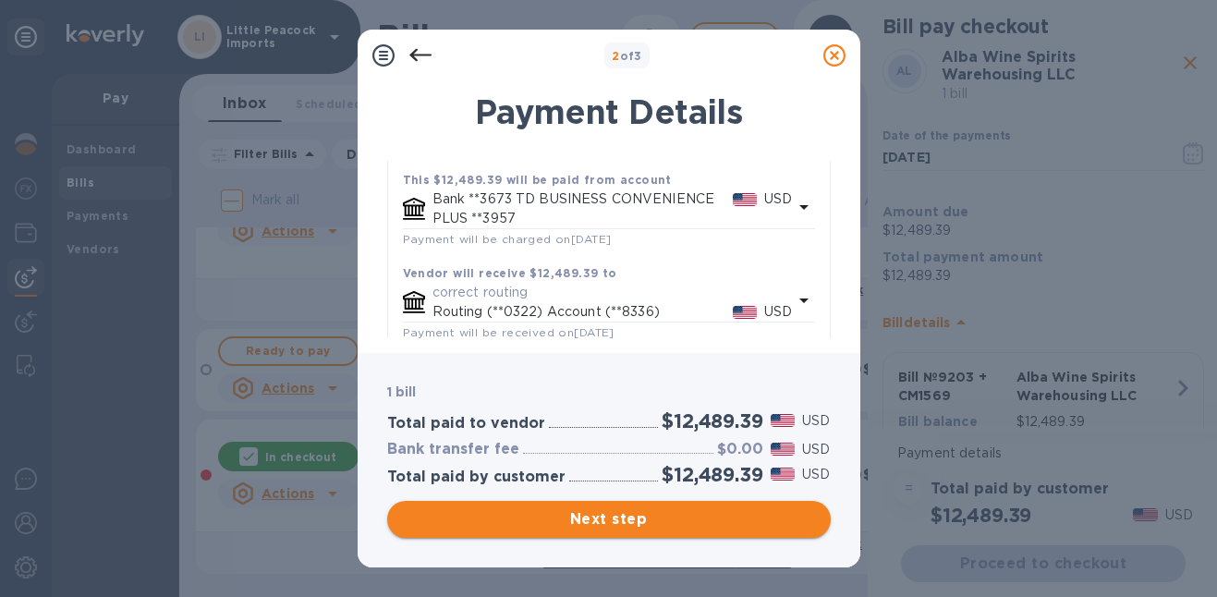
click at [703, 527] on span "Next step" at bounding box center [609, 519] width 414 height 22
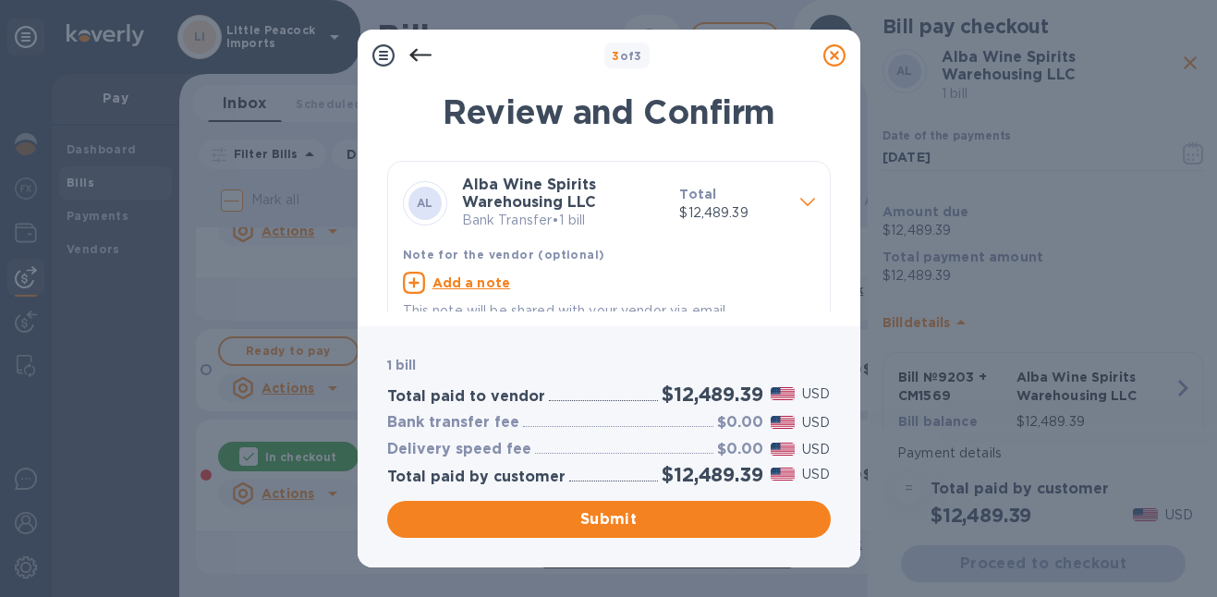
click at [636, 542] on div "1 bill Total paid to vendor $12,489.39 USD Bank transfer fee $0.00 USD Delivery…" at bounding box center [609, 446] width 503 height 241
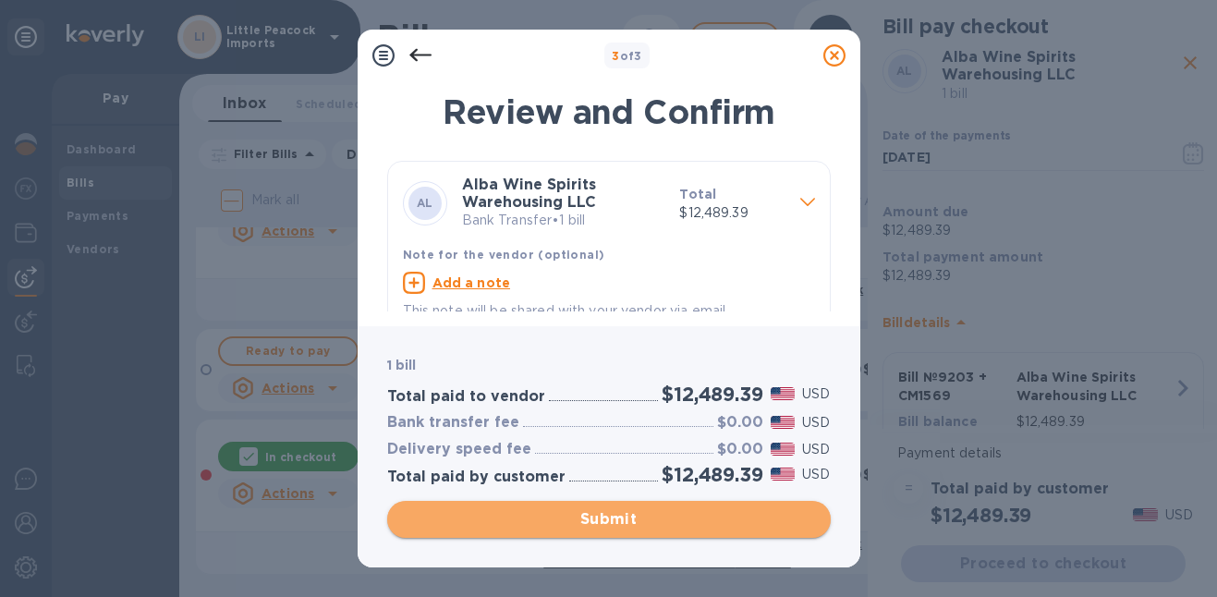
click at [648, 521] on span "Submit" at bounding box center [609, 519] width 414 height 22
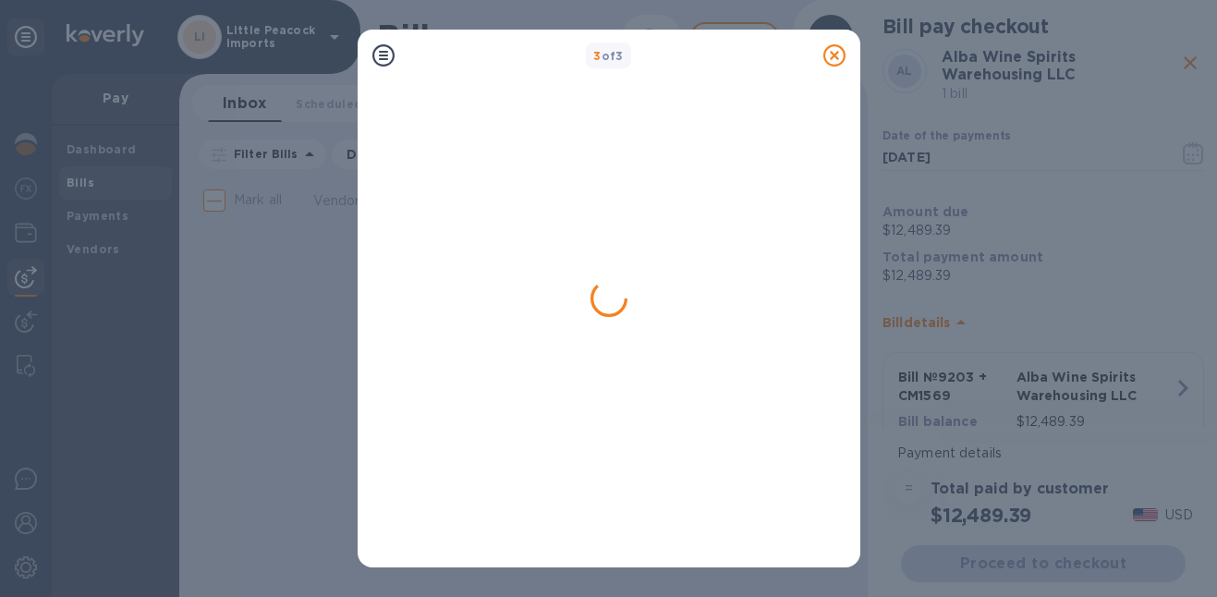
scroll to position [0, 0]
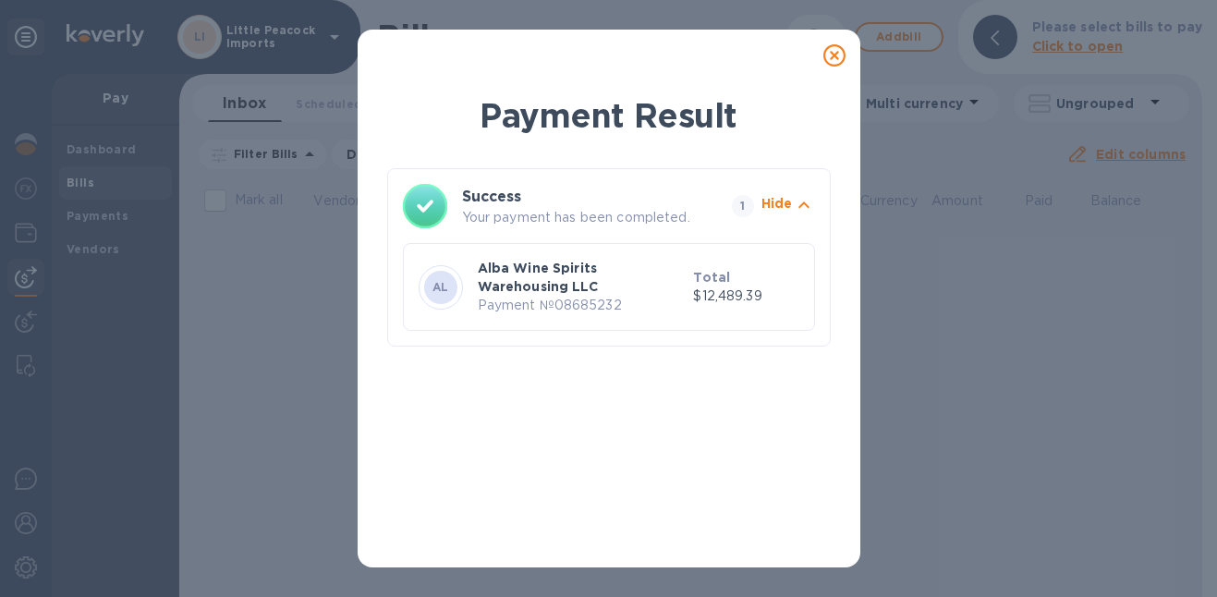
click at [837, 55] on icon at bounding box center [835, 55] width 22 height 22
